Goal: Task Accomplishment & Management: Use online tool/utility

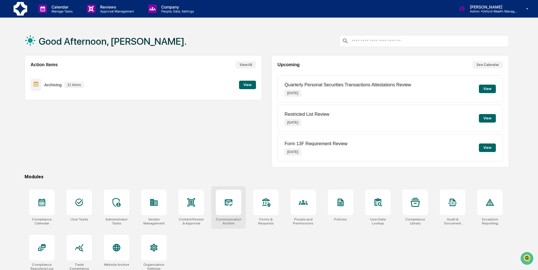
click at [229, 206] on icon at bounding box center [228, 202] width 9 height 9
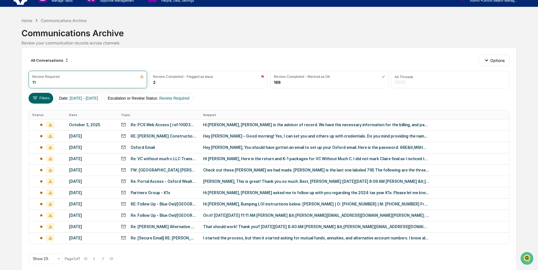
scroll to position [17, 0]
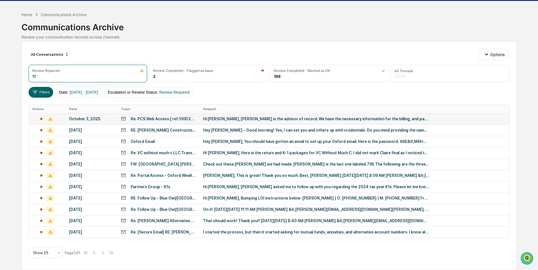
click at [258, 120] on div "Hi [PERSON_NAME], [PERSON_NAME] is the advisor of record. We have the necessary…" at bounding box center [316, 118] width 226 height 5
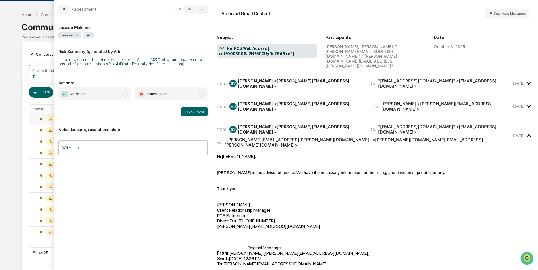
click at [483, 101] on div "from: [PERSON_NAME] <[PERSON_NAME][EMAIL_ADDRESS][DOMAIN_NAME]> to: [PERSON_NAM…" at bounding box center [364, 106] width 295 height 11
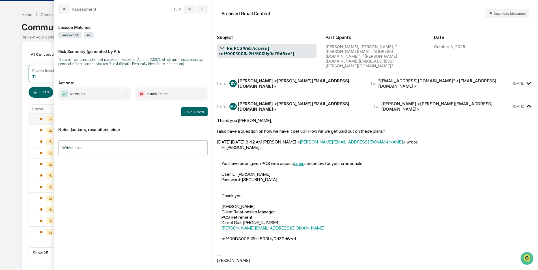
click at [516, 81] on time "[DATE]" at bounding box center [518, 83] width 11 height 4
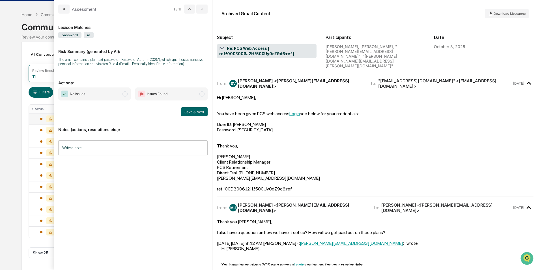
click at [106, 93] on span "No Issues" at bounding box center [94, 93] width 72 height 13
click at [198, 113] on button "Save & Next" at bounding box center [194, 111] width 27 height 9
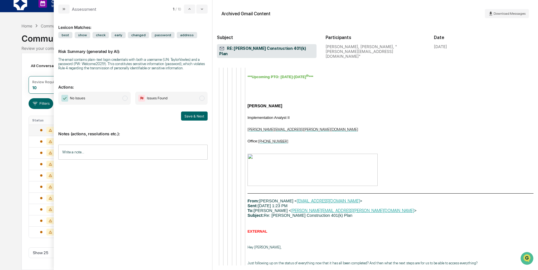
scroll to position [3031, 0]
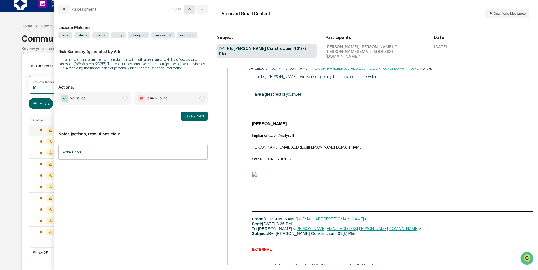
click at [192, 7] on button "modal" at bounding box center [189, 9] width 11 height 9
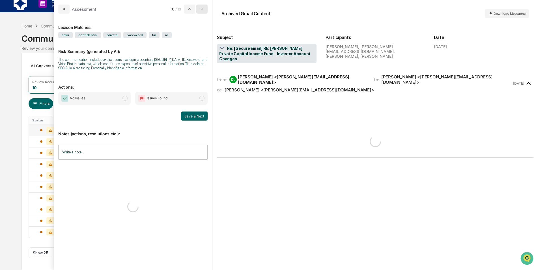
click at [201, 8] on icon "modal" at bounding box center [202, 9] width 5 height 5
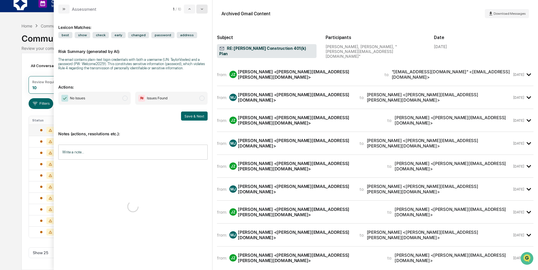
click at [201, 8] on icon "modal" at bounding box center [202, 9] width 5 height 5
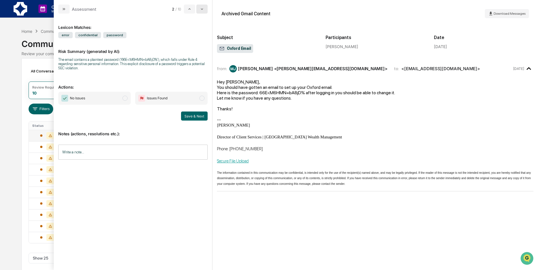
click at [199, 7] on button "modal" at bounding box center [201, 9] width 11 height 9
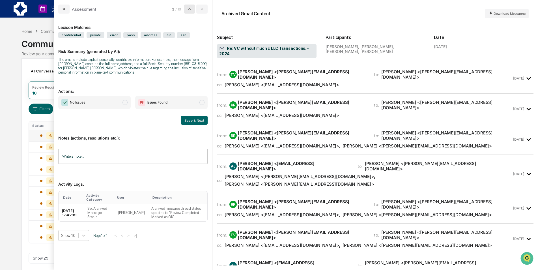
click at [191, 9] on icon "modal" at bounding box center [189, 9] width 5 height 5
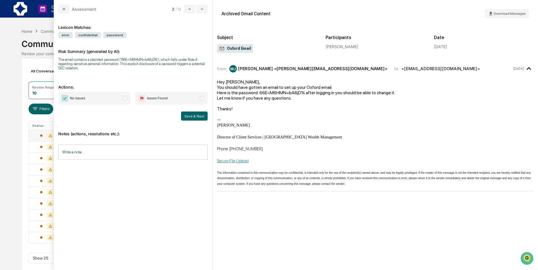
click at [124, 98] on span "modal" at bounding box center [124, 98] width 5 height 5
click at [194, 115] on button "Save & Next" at bounding box center [194, 115] width 27 height 9
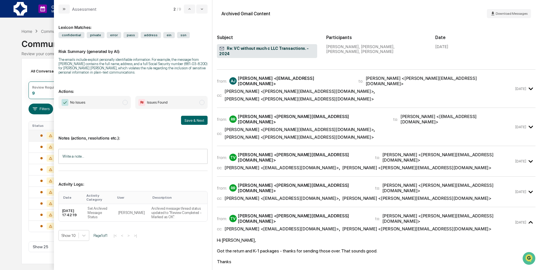
scroll to position [275, 0]
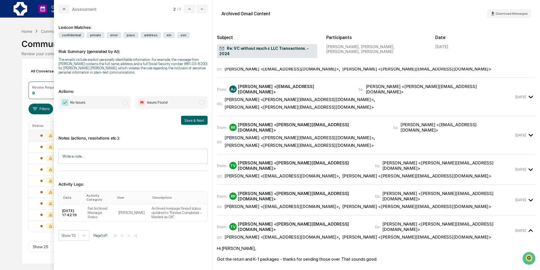
click at [119, 101] on span "No Issues" at bounding box center [95, 102] width 72 height 13
click at [195, 118] on button "Save & Next" at bounding box center [194, 120] width 27 height 9
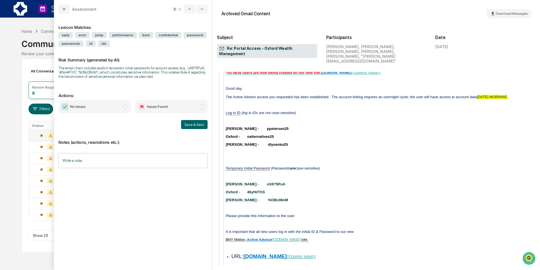
scroll to position [707, 0]
click at [105, 103] on span "No Issues" at bounding box center [95, 106] width 72 height 13
click at [192, 124] on button "Save & Next" at bounding box center [194, 124] width 27 height 9
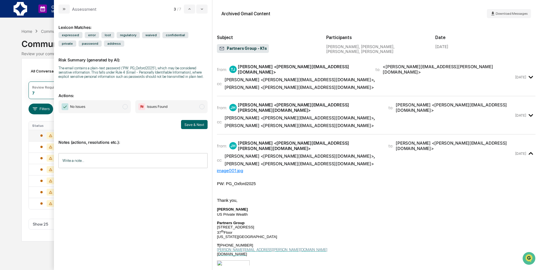
click at [104, 108] on span "No Issues" at bounding box center [95, 106] width 72 height 13
click at [198, 124] on button "Save & Next" at bounding box center [194, 124] width 27 height 9
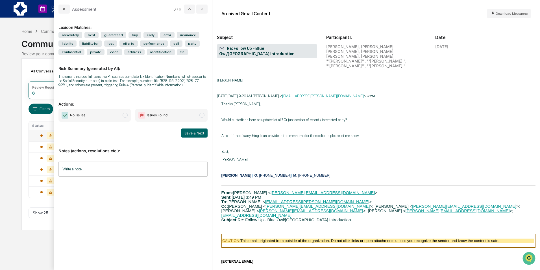
scroll to position [820, 0]
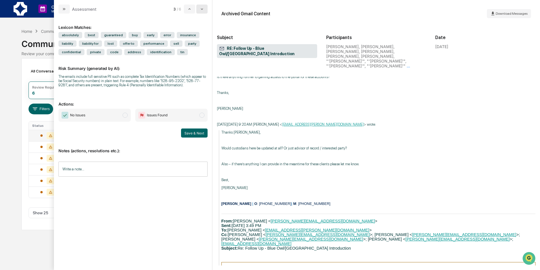
click at [201, 8] on icon "modal" at bounding box center [202, 9] width 5 height 5
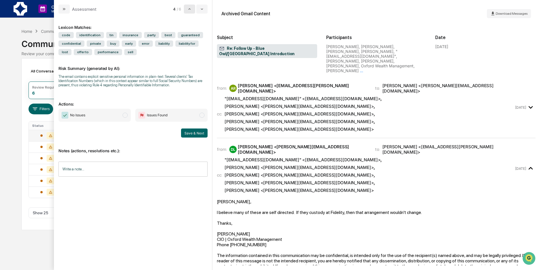
click at [189, 8] on icon "modal" at bounding box center [189, 9] width 5 height 5
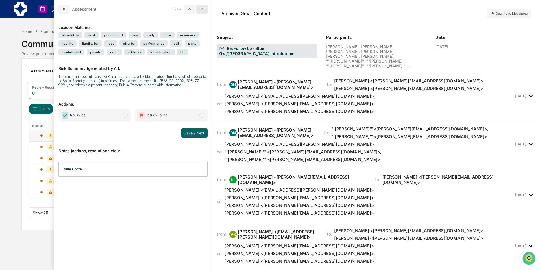
click at [197, 8] on button "modal" at bounding box center [201, 9] width 11 height 9
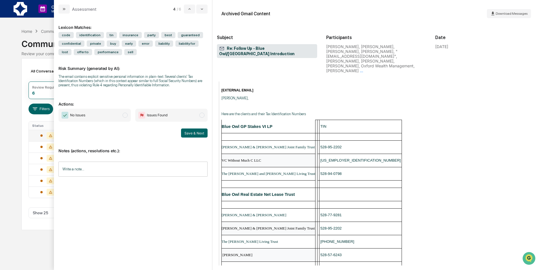
scroll to position [226, 0]
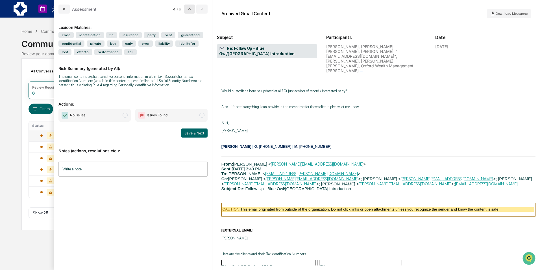
click at [189, 8] on icon "modal" at bounding box center [189, 9] width 5 height 5
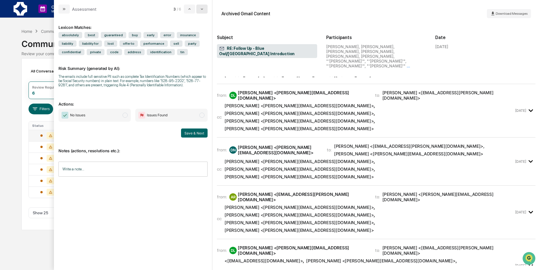
scroll to position [215, 0]
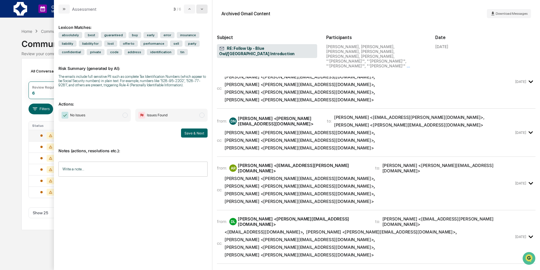
click at [201, 8] on icon "modal" at bounding box center [202, 9] width 5 height 5
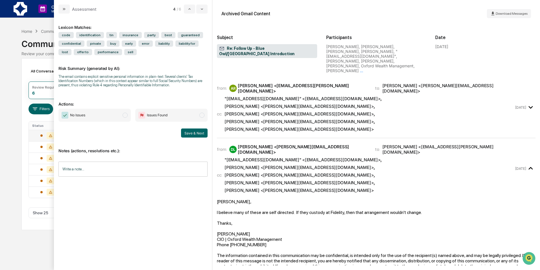
click at [117, 116] on span "No Issues" at bounding box center [95, 115] width 72 height 13
click at [192, 131] on button "Save & Next" at bounding box center [194, 132] width 27 height 9
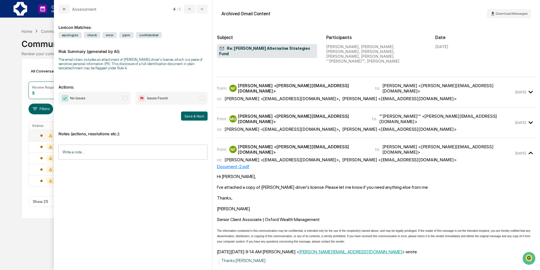
scroll to position [283, 0]
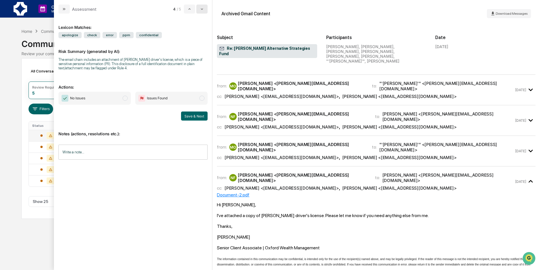
click at [200, 8] on button "modal" at bounding box center [201, 9] width 11 height 9
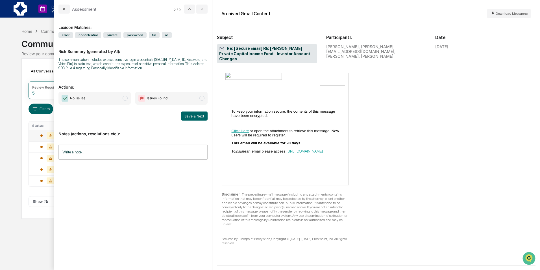
scroll to position [939, 0]
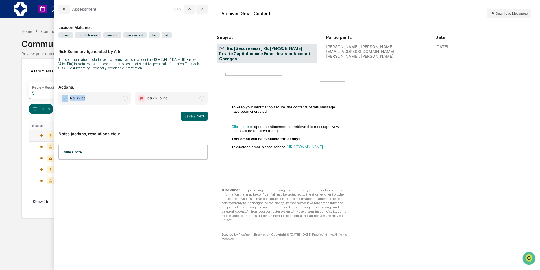
click at [100, 91] on div "Lexicon Matches: error confidential private password tin id Risk Summary (gener…" at bounding box center [133, 139] width 149 height 242
drag, startPoint x: 100, startPoint y: 91, endPoint x: 105, endPoint y: 101, distance: 11.6
click at [105, 101] on span "No Issues" at bounding box center [95, 98] width 72 height 13
click at [210, 115] on div "Lexicon Matches: error confidential private password tin id Risk Summary (gener…" at bounding box center [133, 142] width 158 height 256
click at [197, 120] on button "Save & Next" at bounding box center [194, 115] width 27 height 9
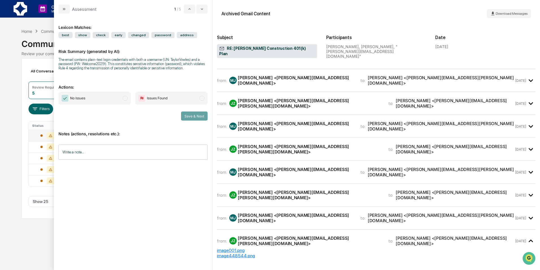
scroll to position [656, 0]
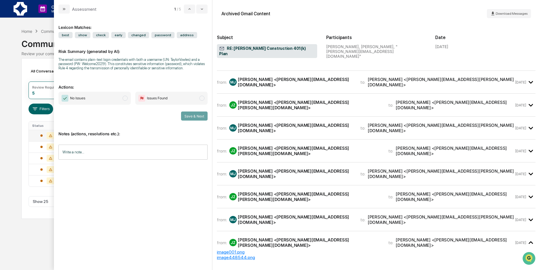
click at [124, 115] on div "Save & Next" at bounding box center [133, 115] width 149 height 9
click at [99, 99] on span "No Issues" at bounding box center [95, 98] width 72 height 13
click at [120, 98] on span "No Issues" at bounding box center [95, 98] width 72 height 13
click at [128, 109] on div "No Issues Issues Found Save & Next" at bounding box center [133, 106] width 149 height 29
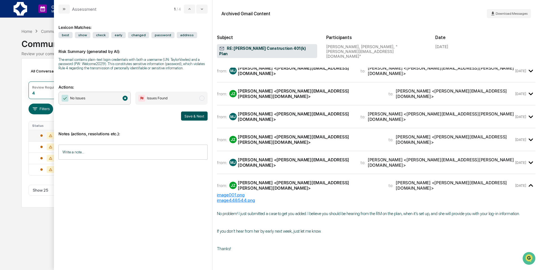
scroll to position [629, 0]
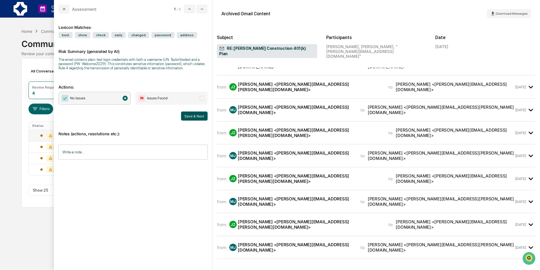
click at [190, 115] on button "Save & Next" at bounding box center [194, 115] width 27 height 9
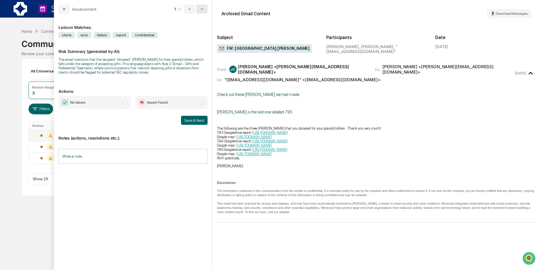
click at [203, 9] on icon "modal" at bounding box center [202, 9] width 5 height 5
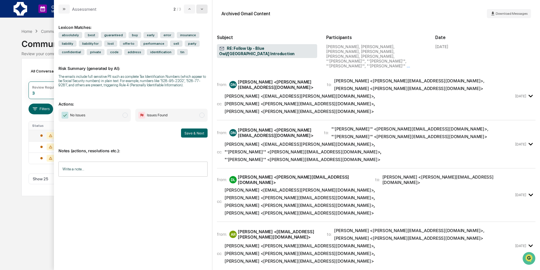
click at [201, 10] on icon "modal" at bounding box center [202, 9] width 5 height 5
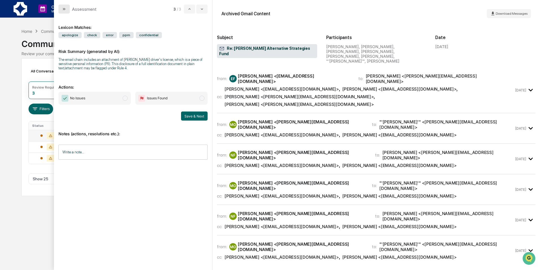
click at [63, 7] on icon "modal" at bounding box center [64, 9] width 5 height 5
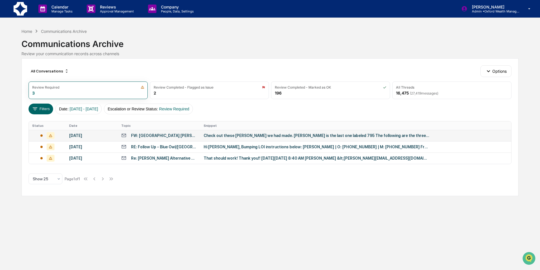
click at [320, 36] on div "Communications Archive" at bounding box center [269, 41] width 497 height 15
click at [25, 31] on div "Home" at bounding box center [26, 31] width 11 height 5
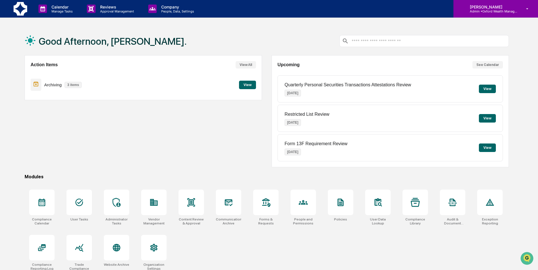
click at [498, 6] on p "[PERSON_NAME]" at bounding box center [491, 7] width 53 height 5
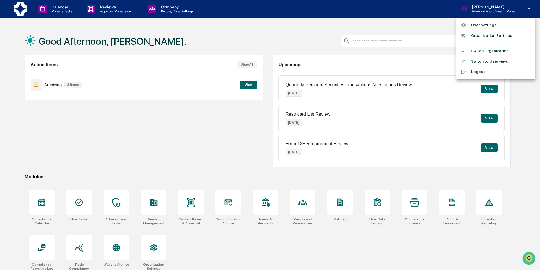
click at [494, 52] on li "Switch Organization" at bounding box center [496, 51] width 79 height 10
